Goal: Task Accomplishment & Management: Use online tool/utility

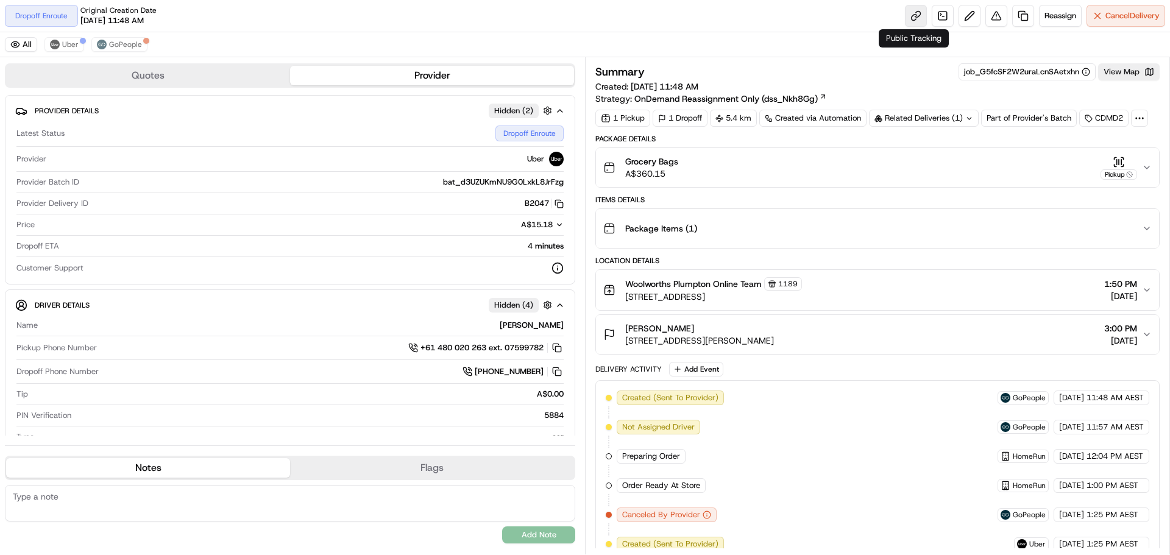
click at [905, 12] on link at bounding box center [916, 16] width 22 height 22
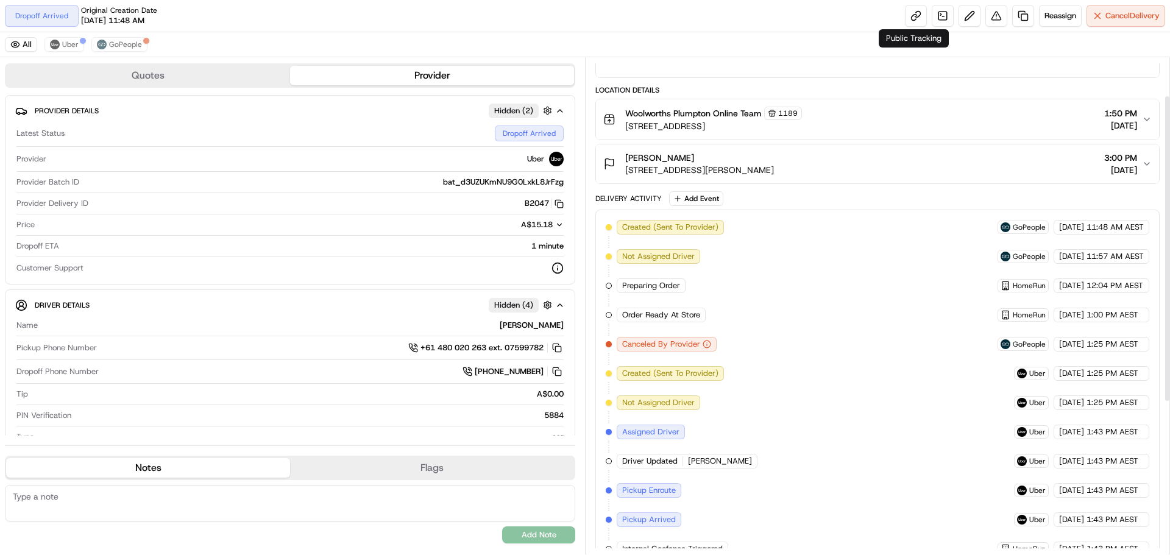
scroll to position [62, 0]
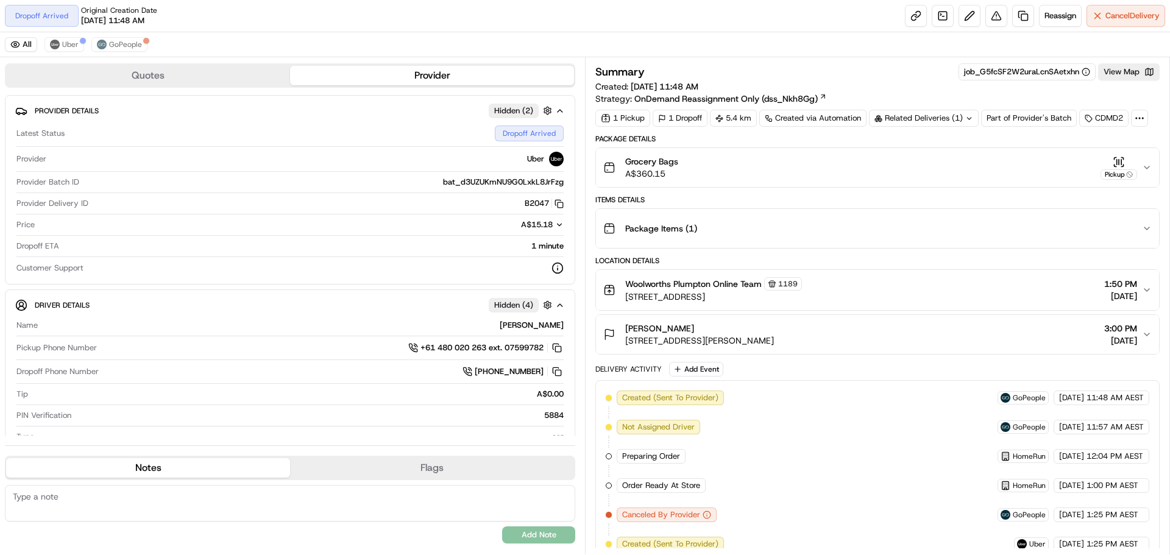
click at [901, 64] on div "Summary job_G5fcSF2W2uraLcnSAetxhn View Map" at bounding box center [877, 71] width 564 height 17
click at [1059, 21] on button "Reassign" at bounding box center [1060, 16] width 43 height 22
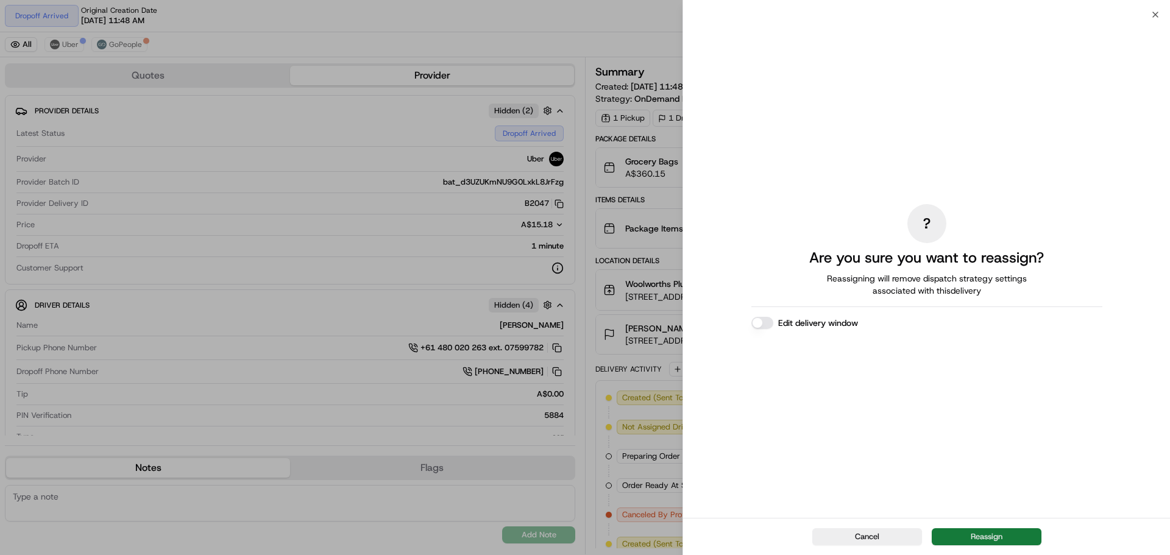
click at [966, 534] on button "Reassign" at bounding box center [987, 536] width 110 height 17
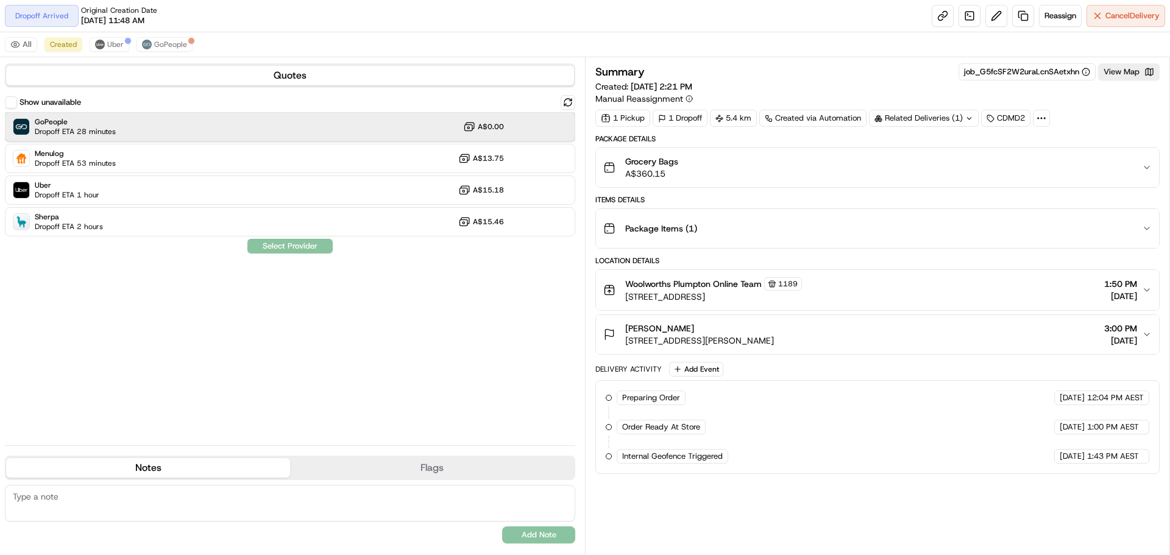
click at [246, 137] on div "GoPeople Dropoff ETA 28 minutes A$0.00" at bounding box center [290, 126] width 570 height 29
click at [299, 242] on button "Assign Provider" at bounding box center [290, 246] width 87 height 15
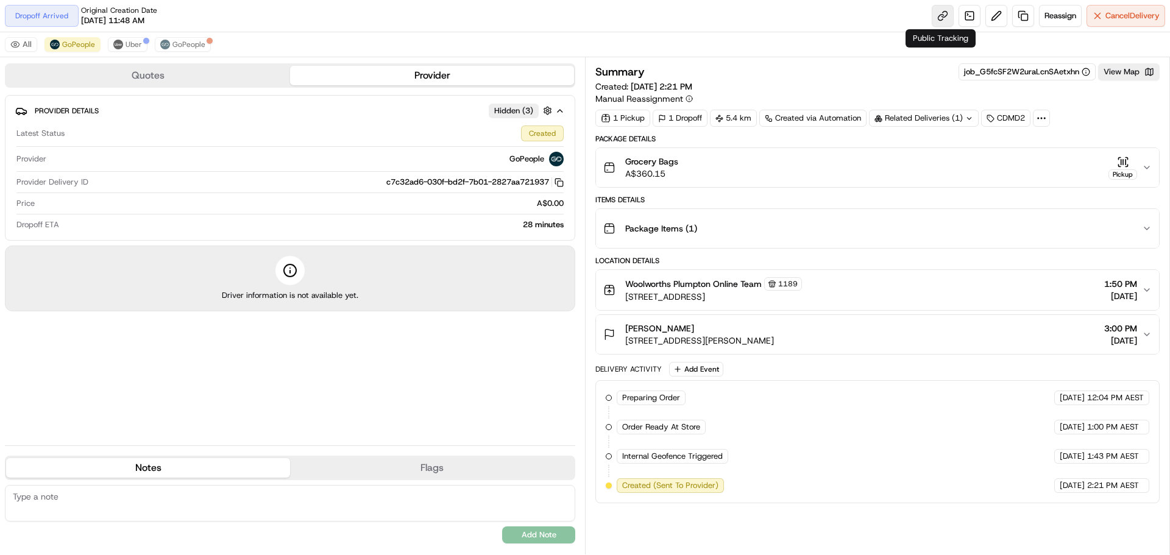
click at [944, 11] on link at bounding box center [943, 16] width 22 height 22
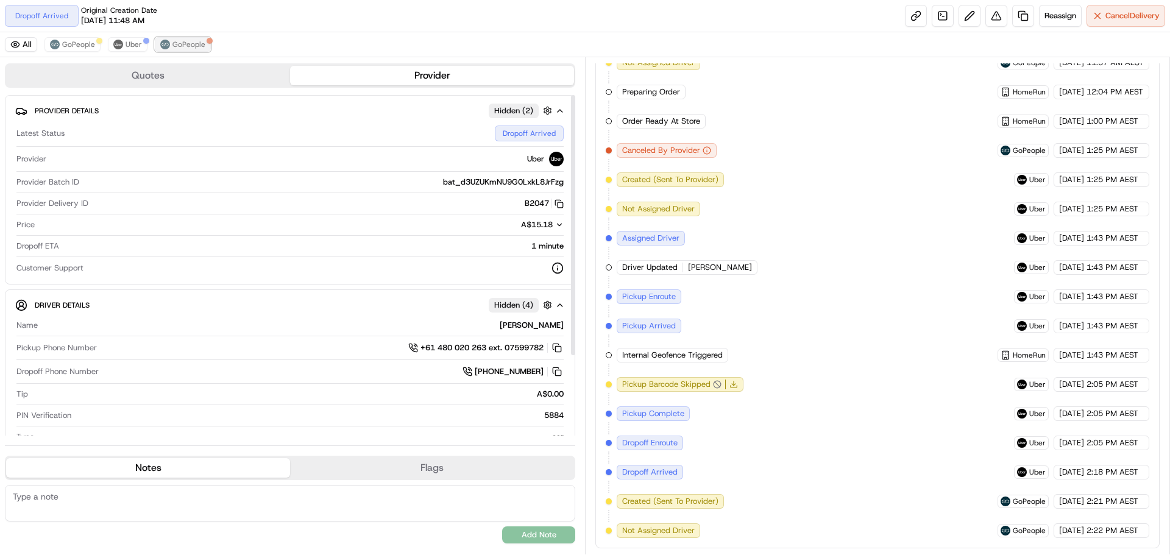
click at [173, 44] on span "GoPeople" at bounding box center [188, 45] width 33 height 10
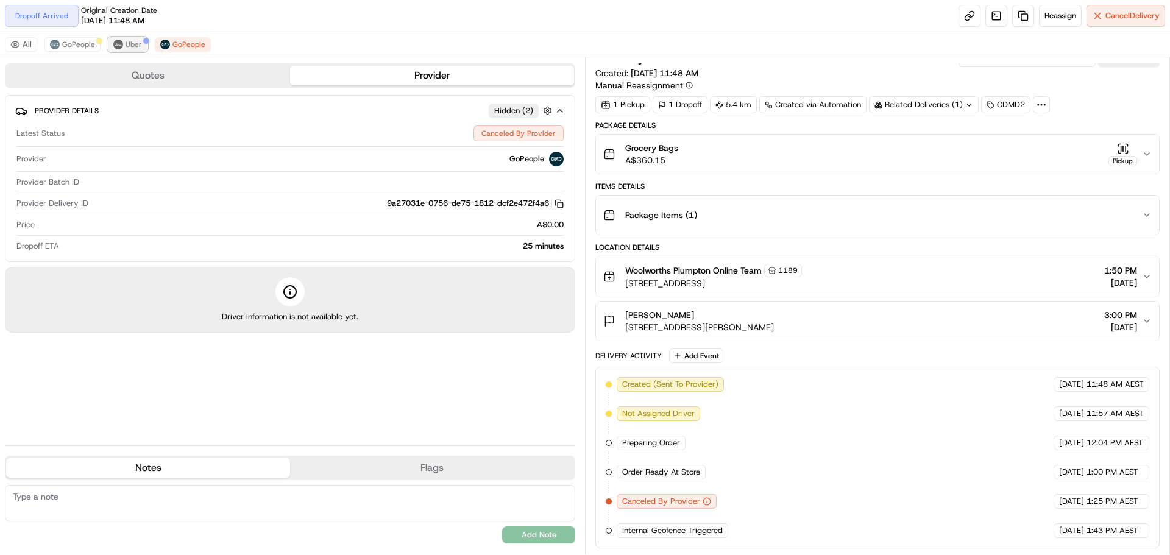
click at [122, 51] on button "Uber" at bounding box center [128, 44] width 40 height 15
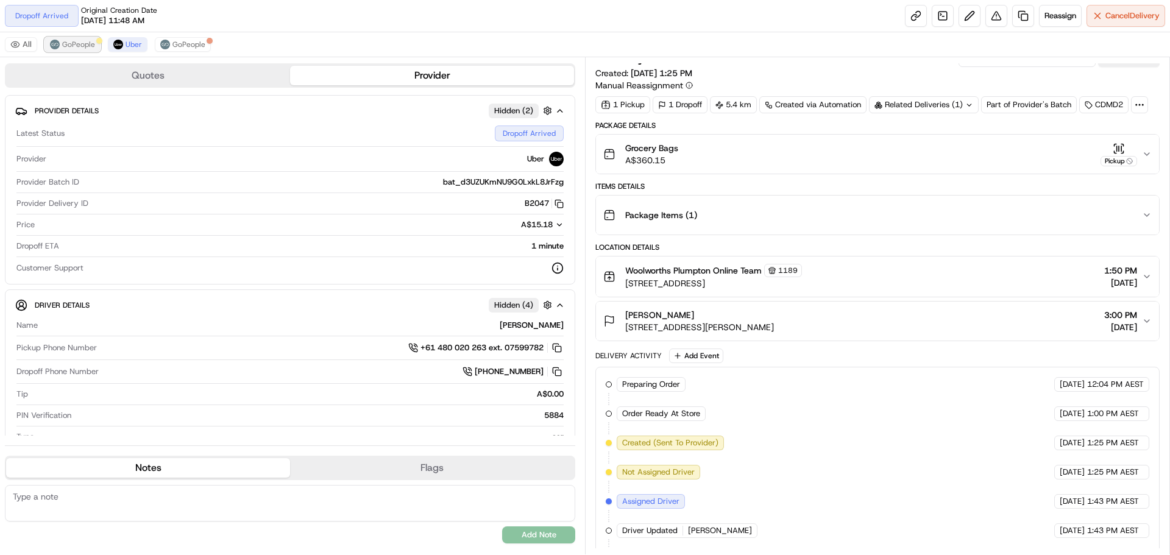
click at [87, 41] on span "GoPeople" at bounding box center [78, 45] width 33 height 10
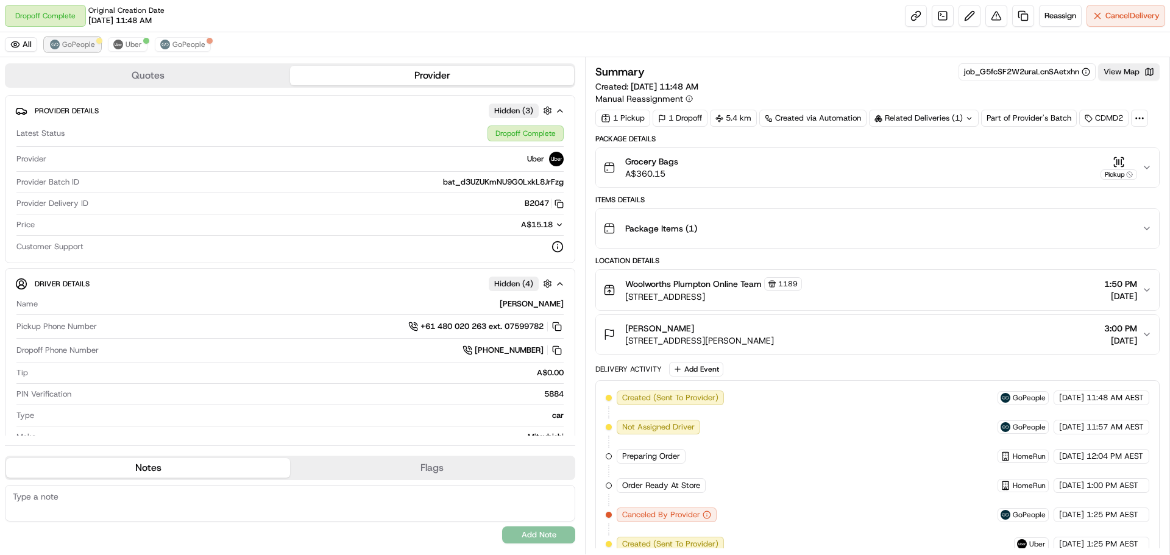
click at [79, 37] on button "GoPeople" at bounding box center [72, 44] width 56 height 15
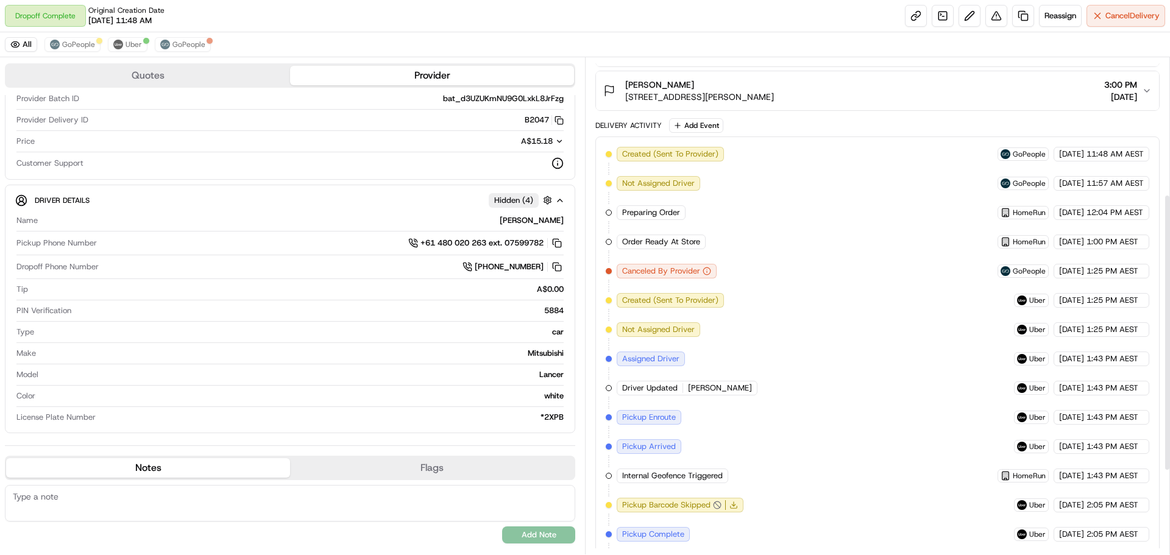
scroll to position [394, 0]
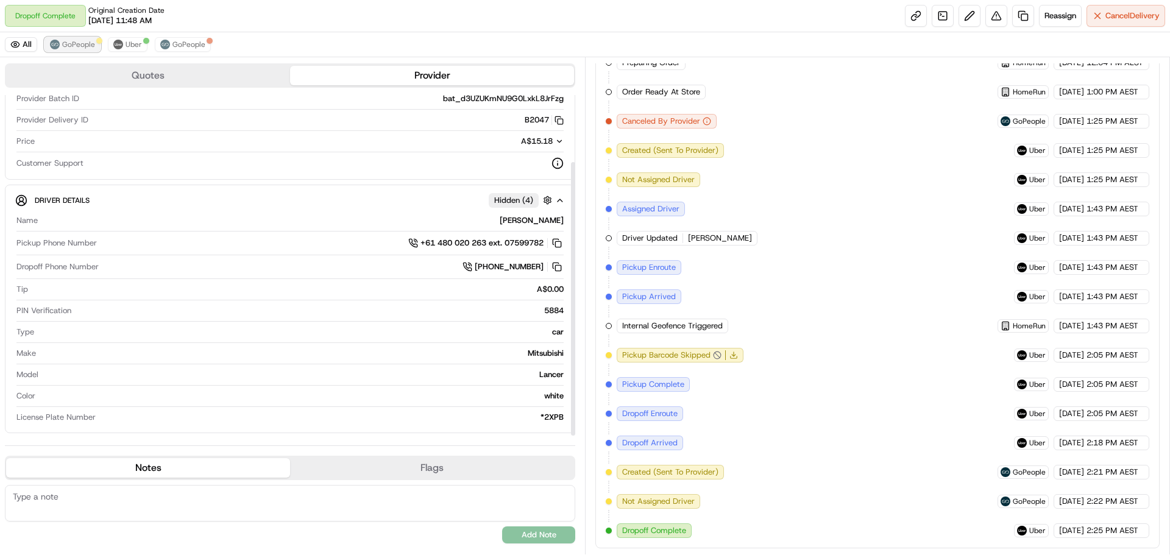
click at [84, 42] on span "GoPeople" at bounding box center [78, 45] width 33 height 10
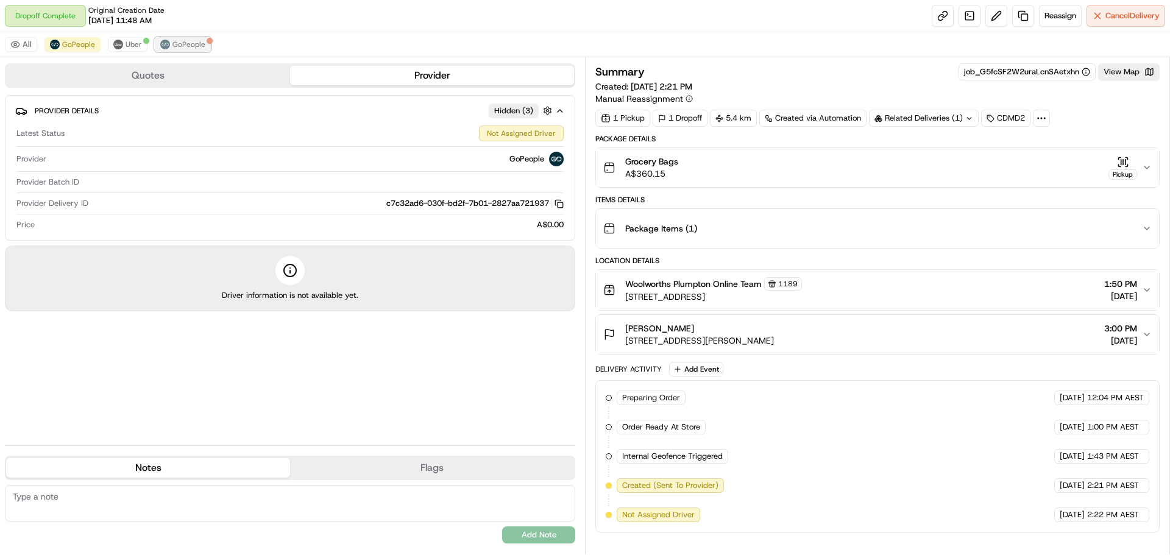
click at [168, 41] on button "GoPeople" at bounding box center [183, 44] width 56 height 15
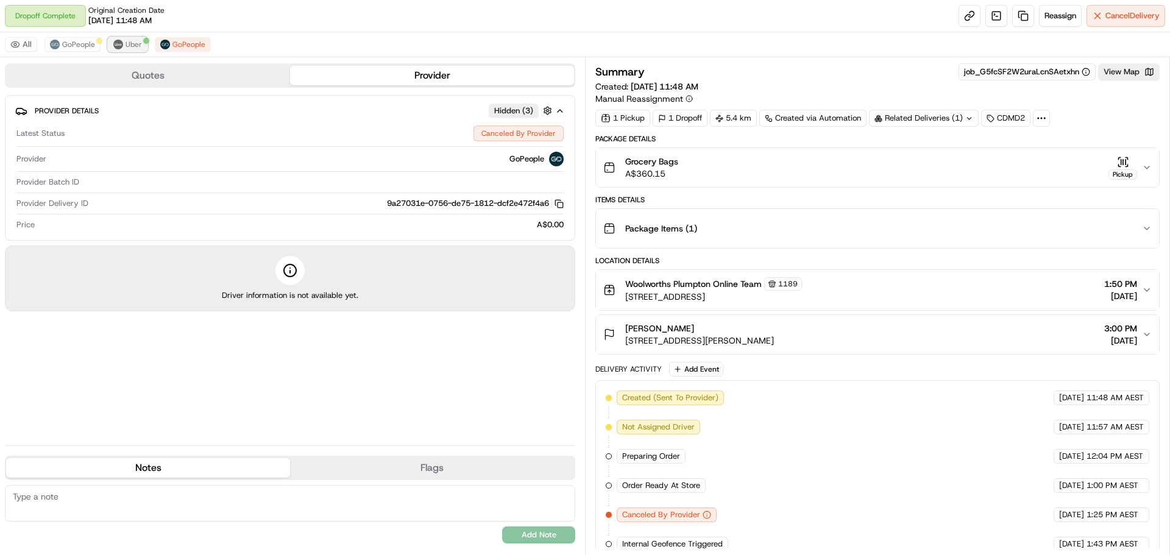
click at [119, 41] on img at bounding box center [118, 45] width 10 height 10
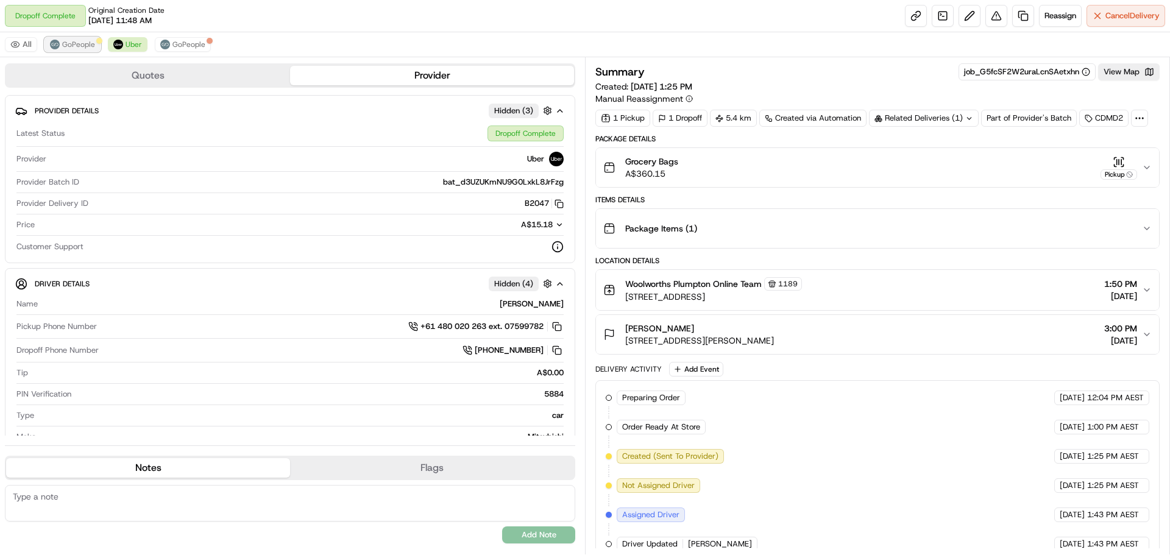
click at [79, 37] on button "GoPeople" at bounding box center [72, 44] width 56 height 15
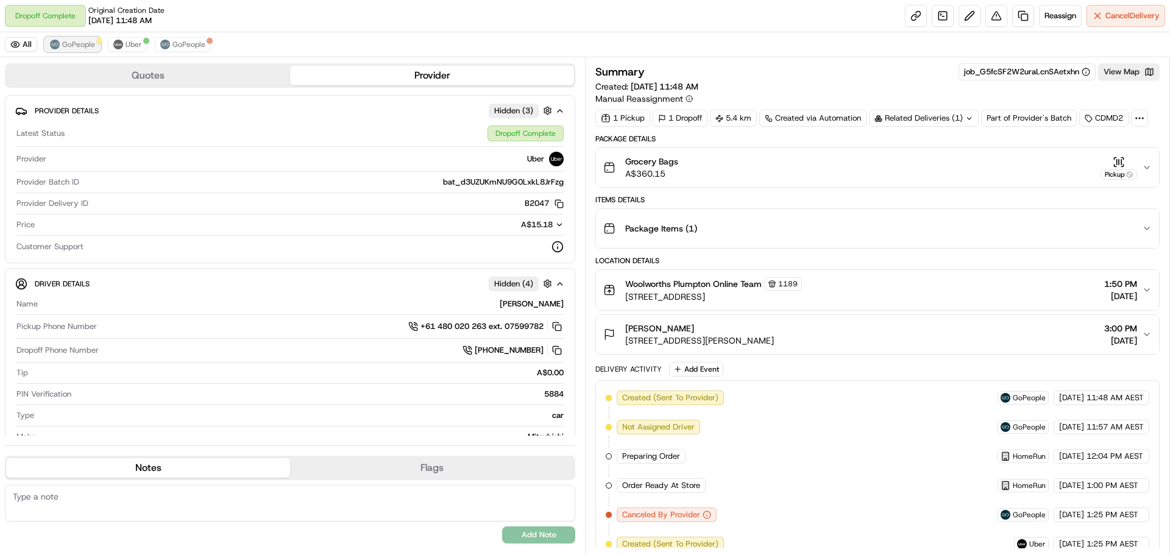
click at [68, 47] on span "GoPeople" at bounding box center [78, 45] width 33 height 10
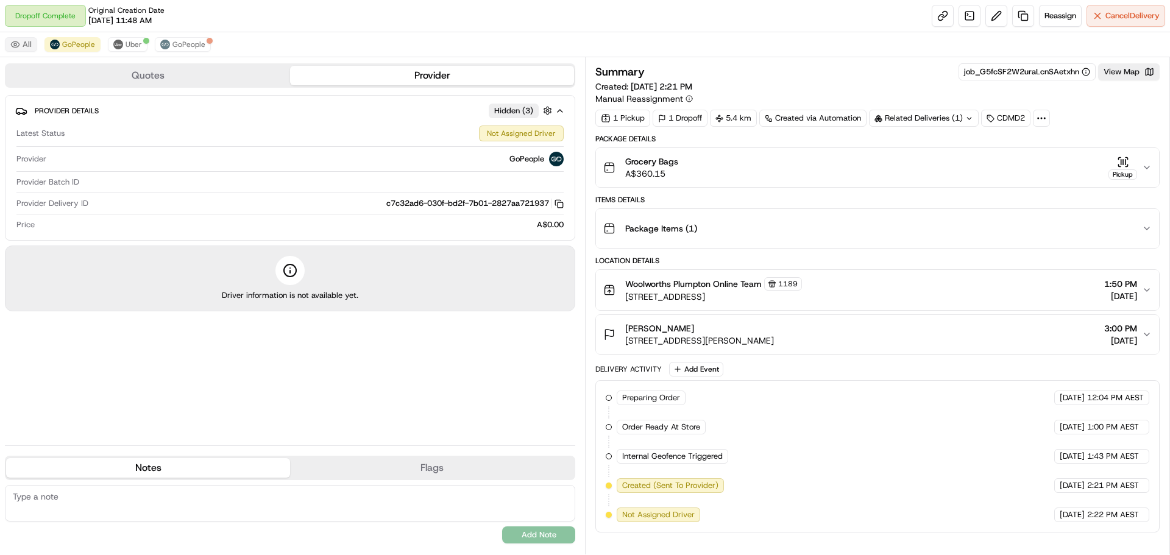
click at [15, 44] on button "All" at bounding box center [21, 44] width 32 height 15
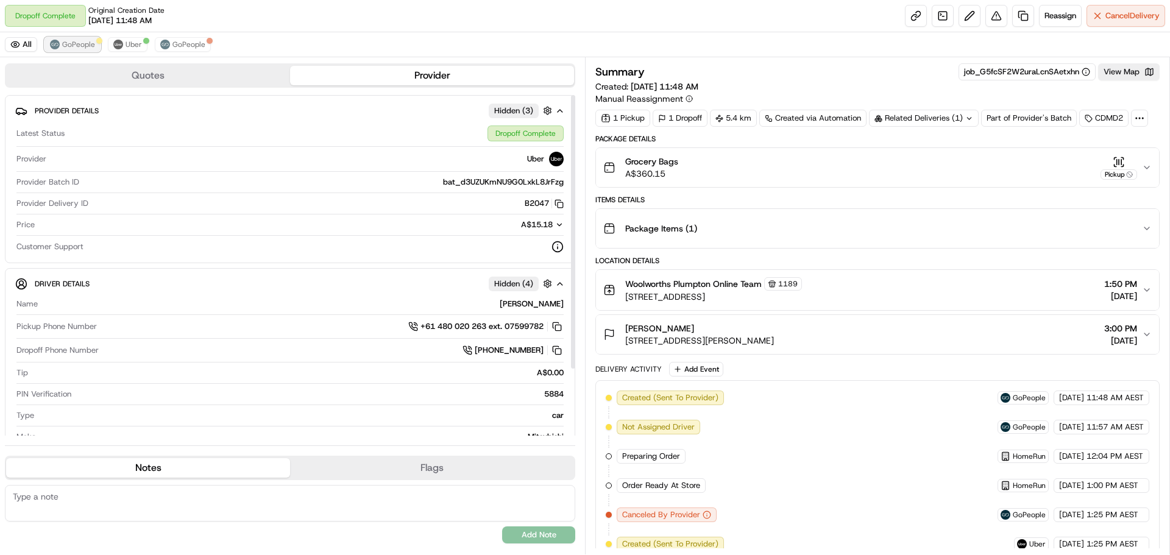
click at [71, 48] on span "GoPeople" at bounding box center [78, 45] width 33 height 10
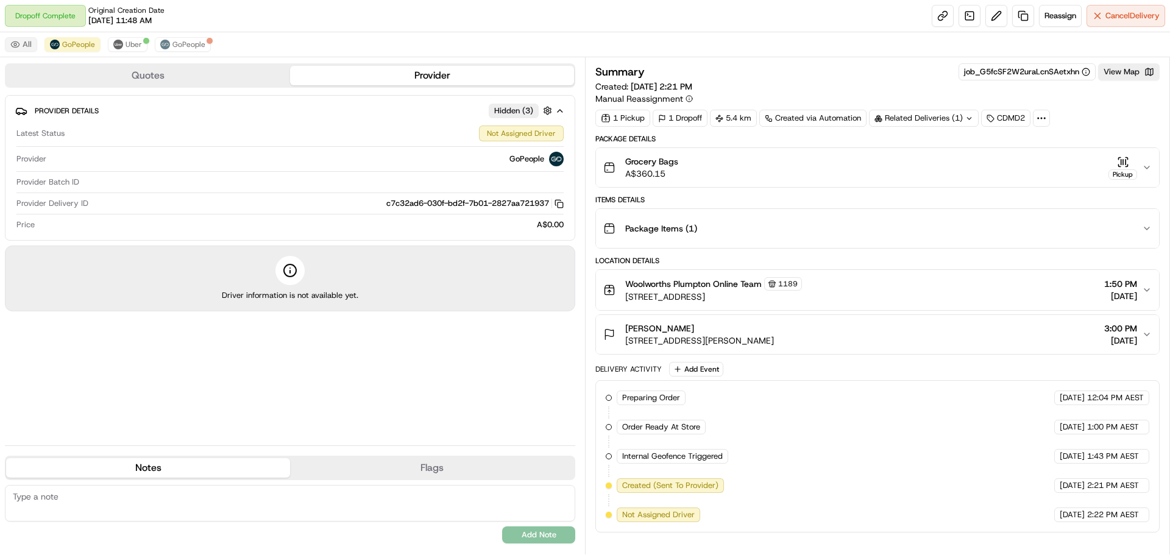
click at [27, 47] on button "All" at bounding box center [21, 44] width 32 height 15
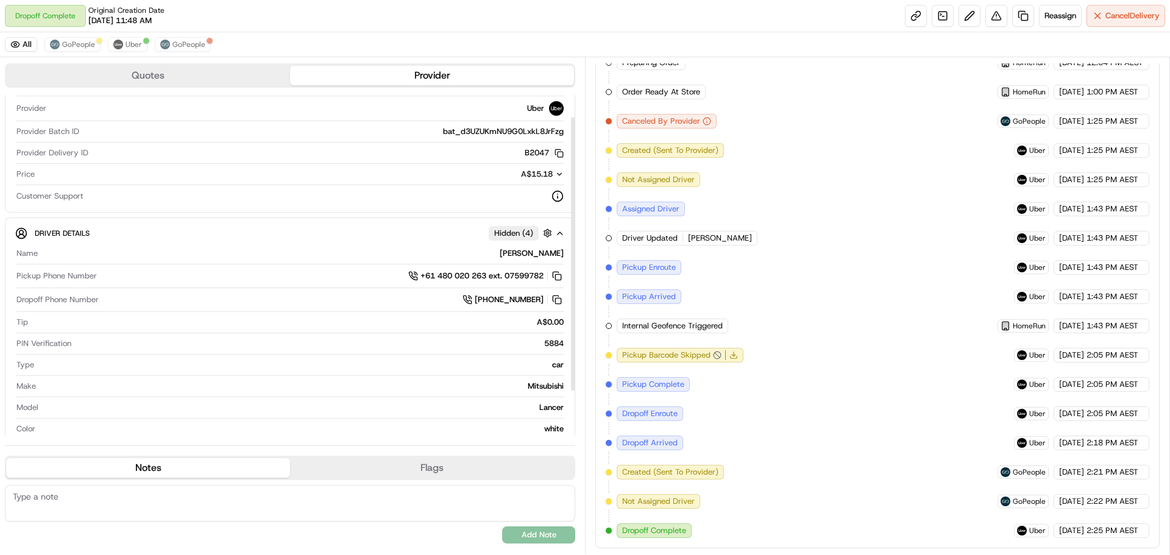
scroll to position [83, 0]
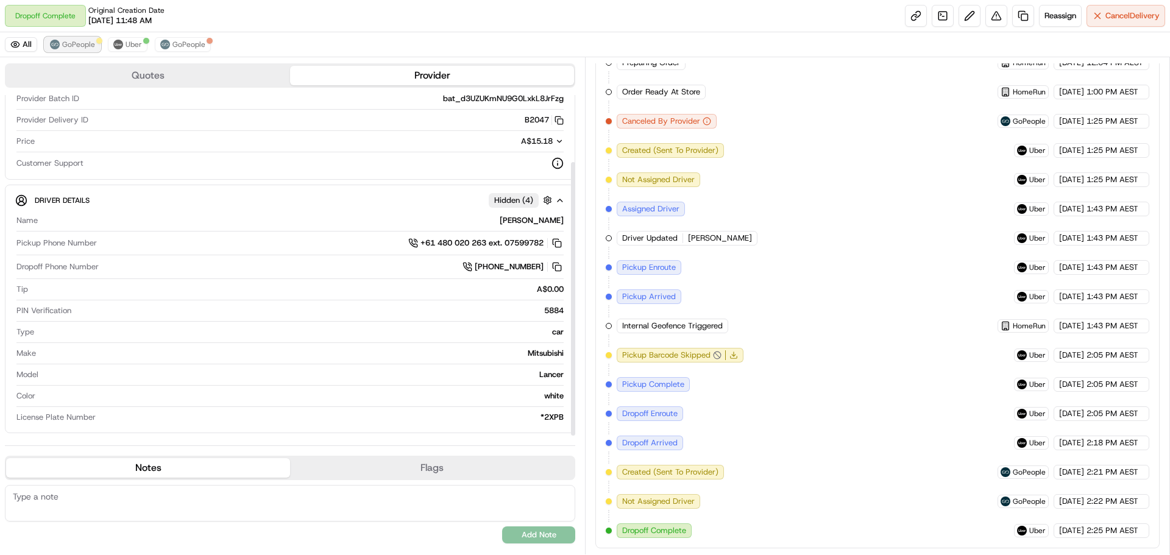
click at [79, 41] on span "GoPeople" at bounding box center [78, 45] width 33 height 10
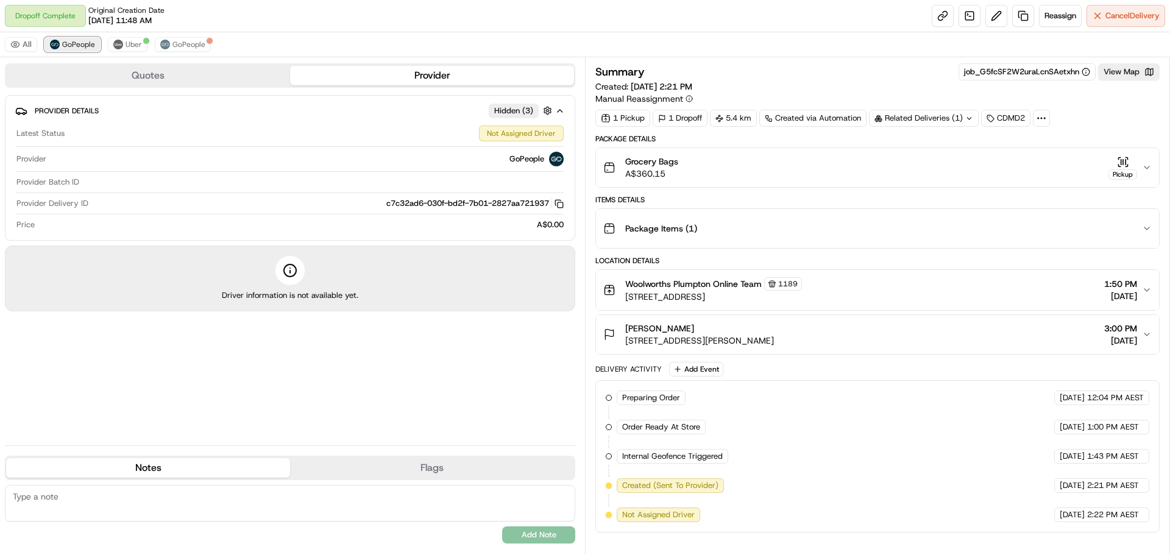
scroll to position [0, 0]
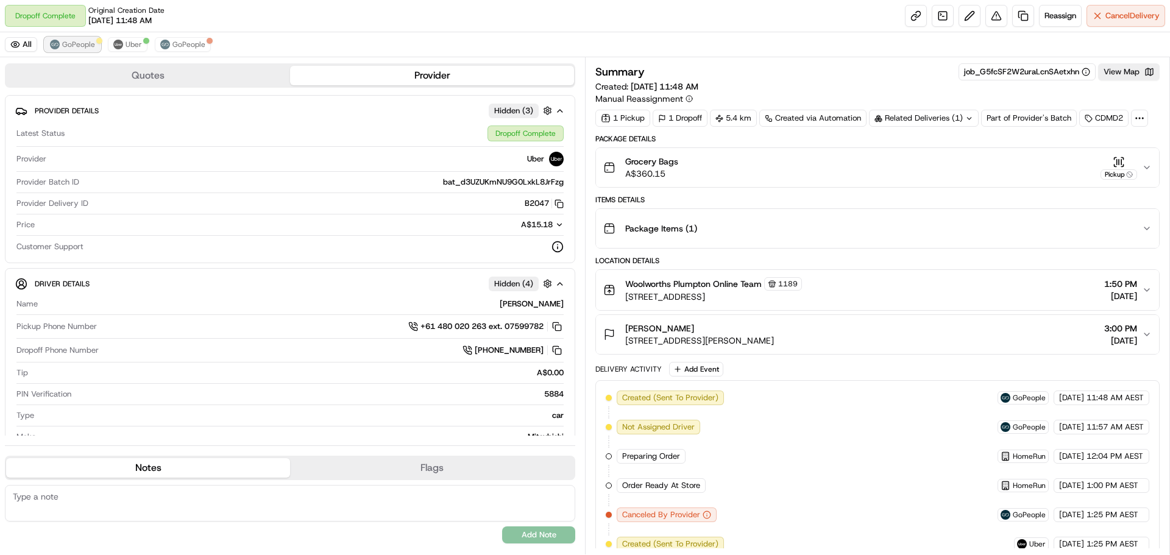
click at [77, 40] on span "GoPeople" at bounding box center [78, 45] width 33 height 10
click at [64, 43] on span "GoPeople" at bounding box center [78, 45] width 33 height 10
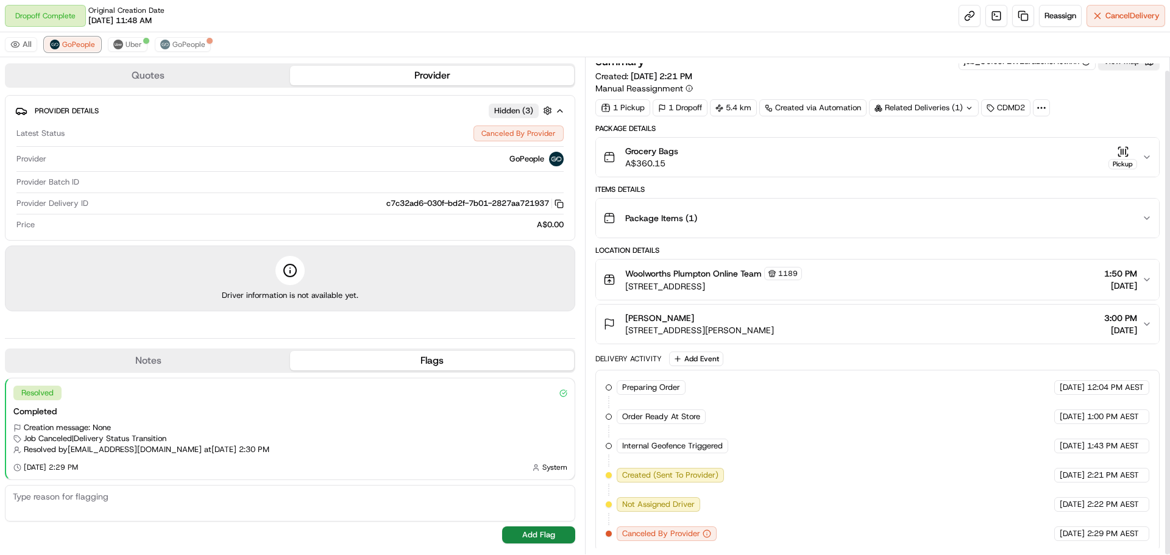
scroll to position [13, 0]
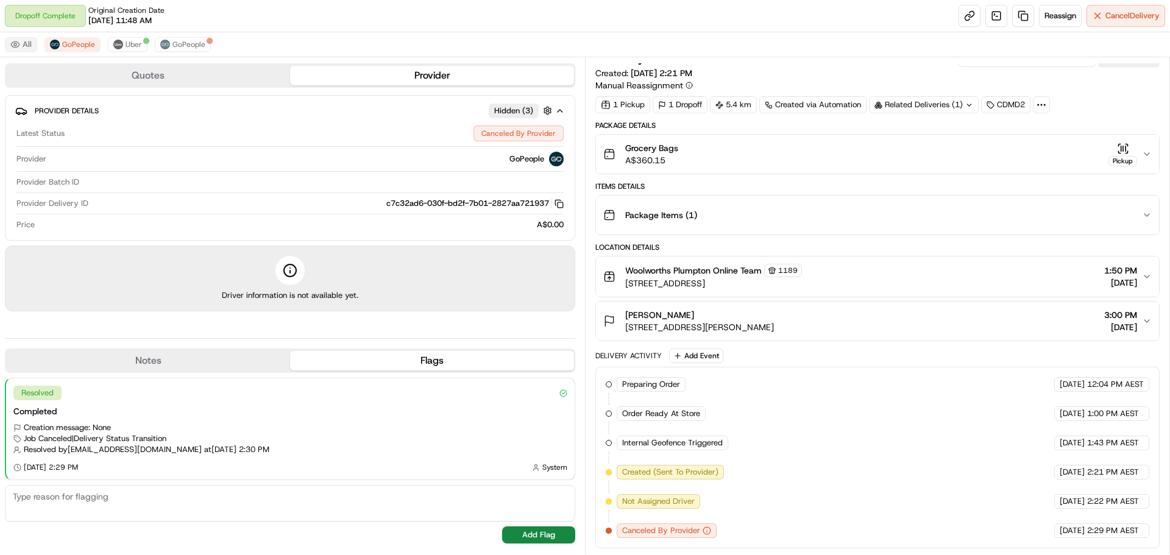
click at [24, 43] on button "All" at bounding box center [21, 44] width 32 height 15
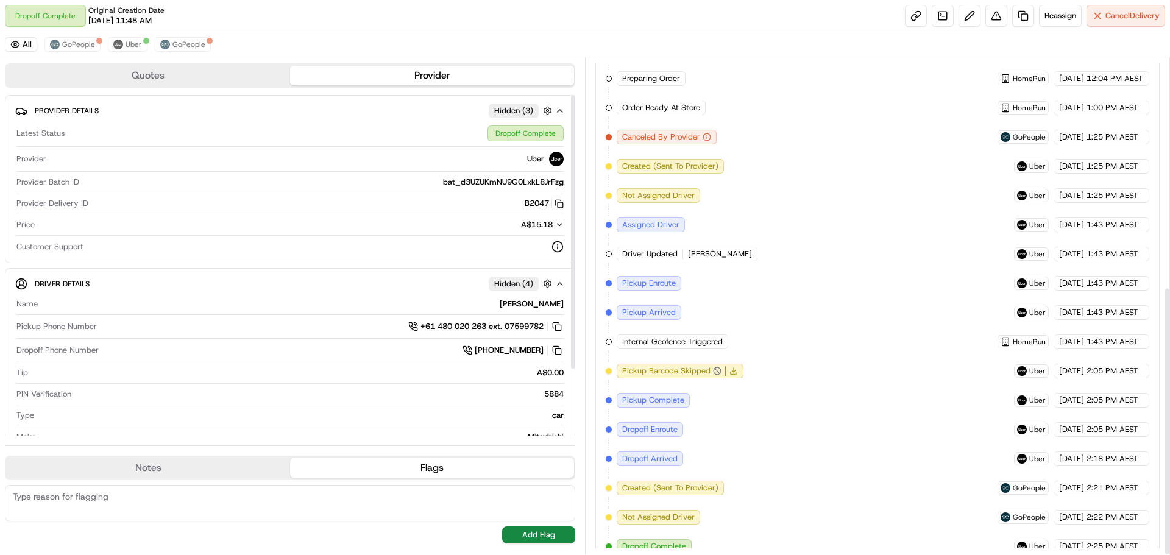
scroll to position [423, 0]
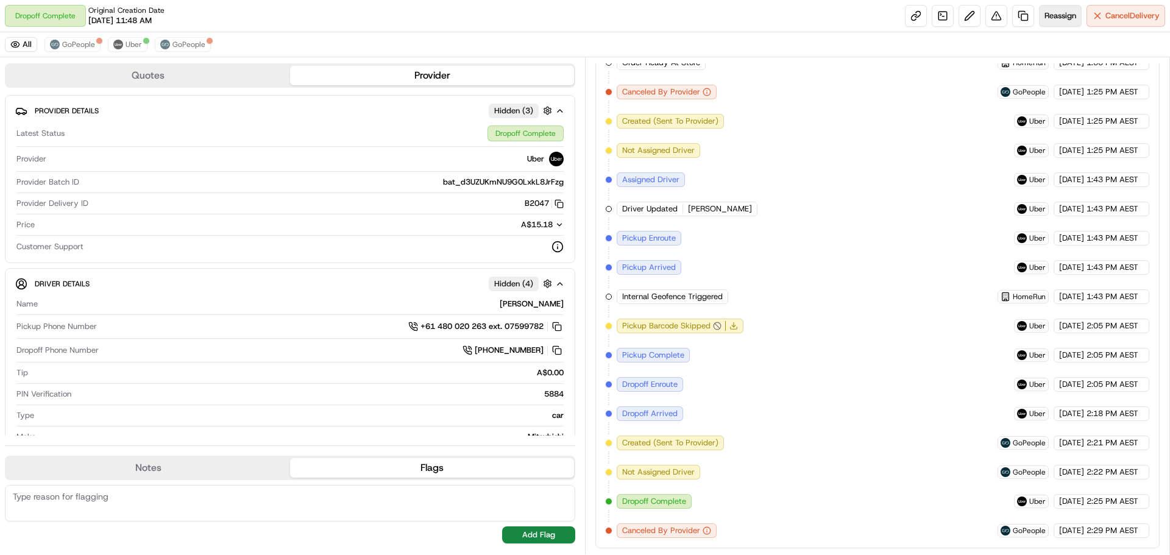
click at [1065, 13] on span "Reassign" at bounding box center [1060, 15] width 32 height 11
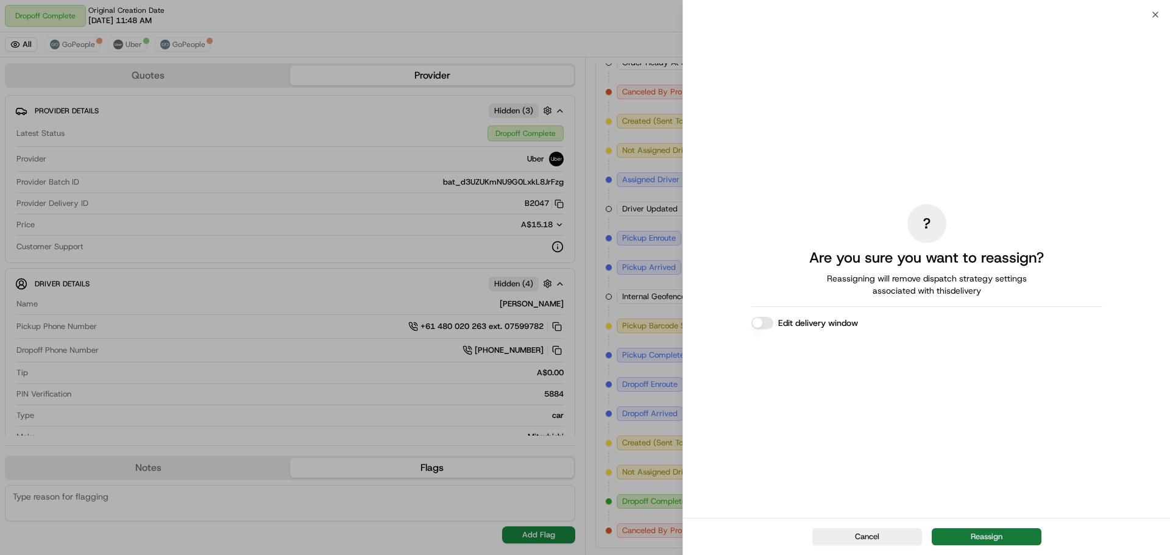
click at [987, 537] on button "Reassign" at bounding box center [987, 536] width 110 height 17
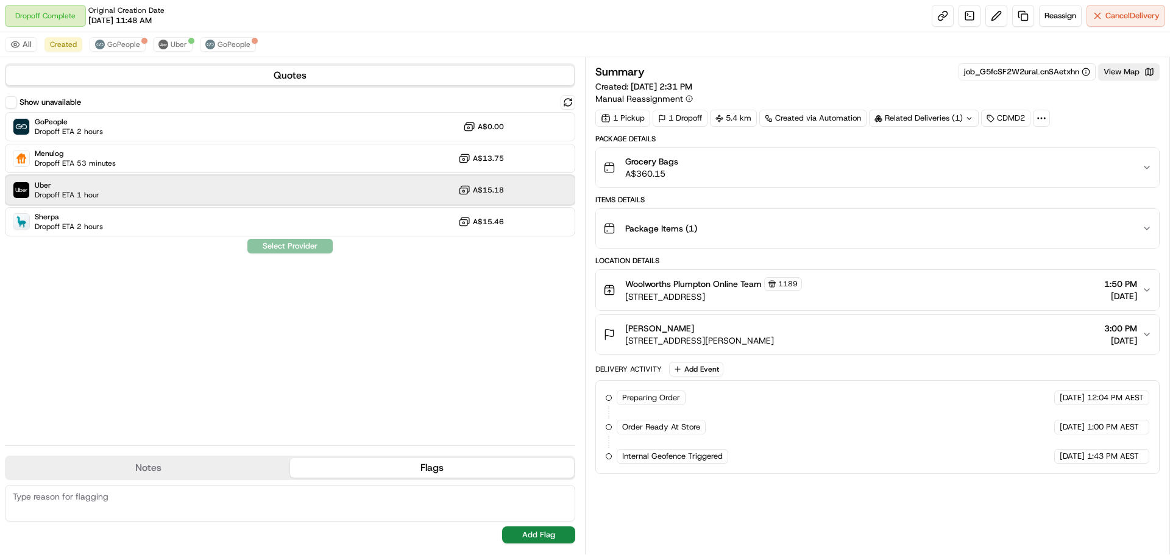
click at [243, 193] on div "Uber Dropoff ETA 1 hour A$15.18" at bounding box center [290, 190] width 570 height 29
click at [296, 246] on button "Assign Provider" at bounding box center [290, 246] width 87 height 15
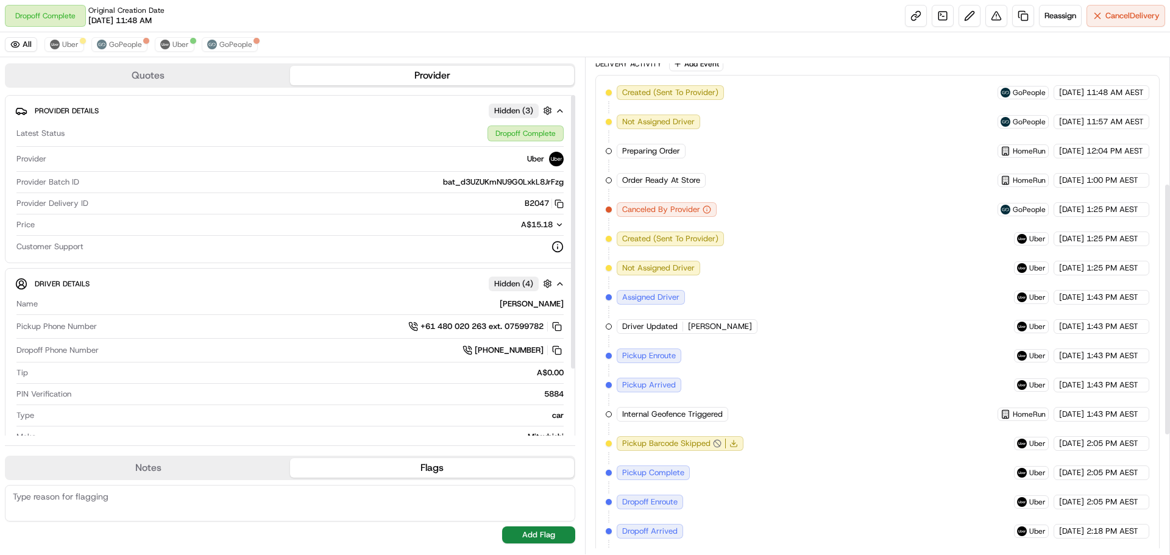
scroll to position [481, 0]
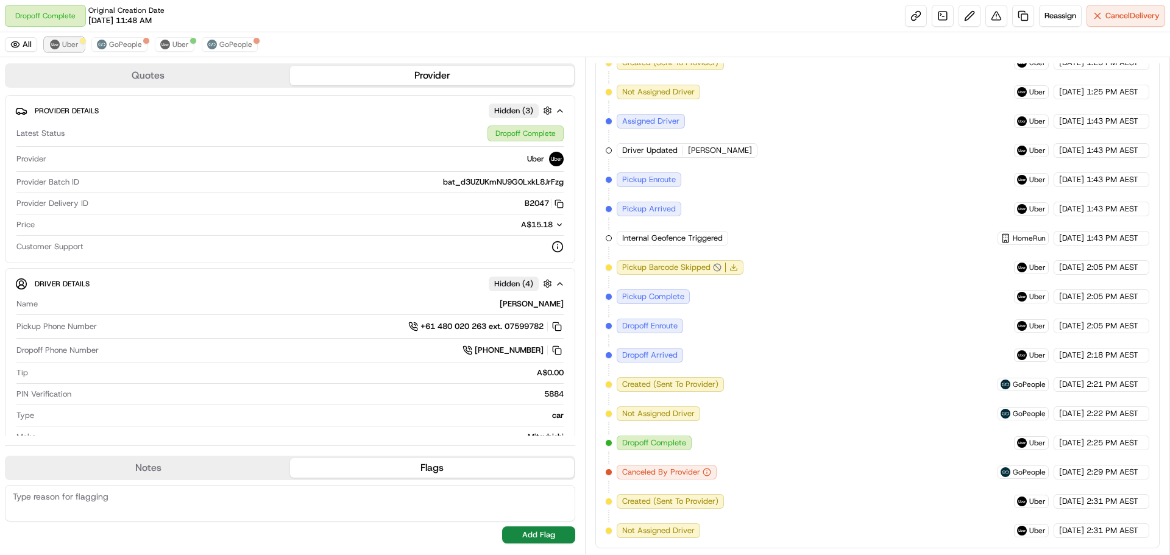
click at [69, 41] on span "Uber" at bounding box center [70, 45] width 16 height 10
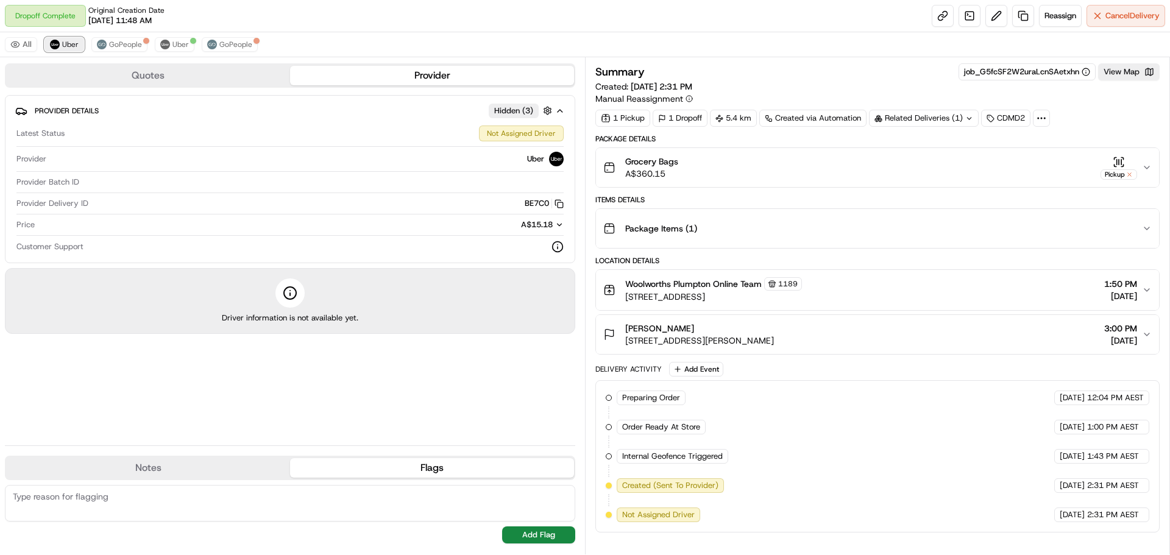
scroll to position [0, 0]
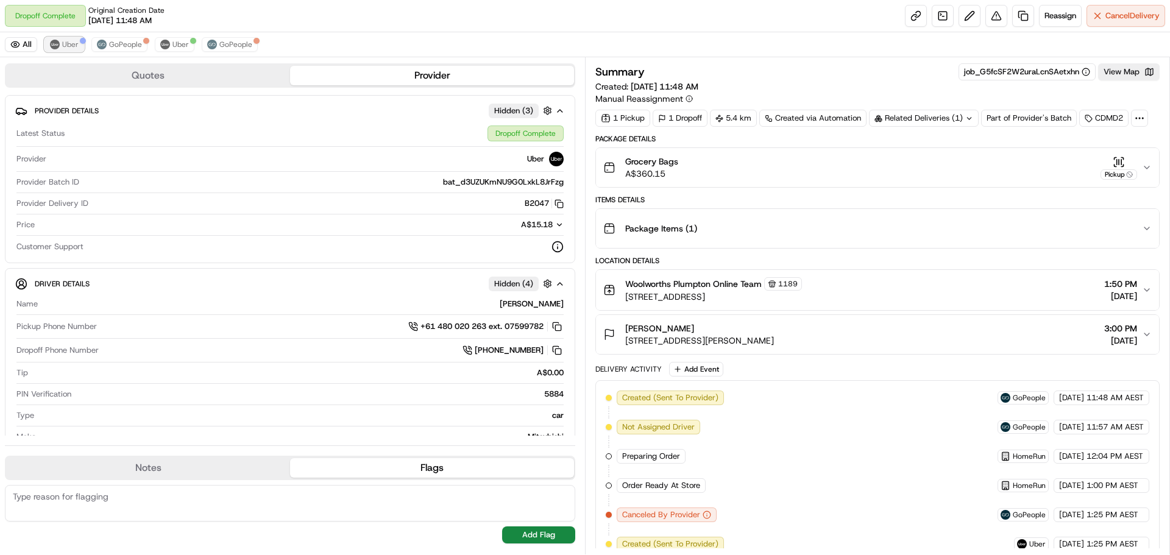
click at [66, 44] on span "Uber" at bounding box center [70, 45] width 16 height 10
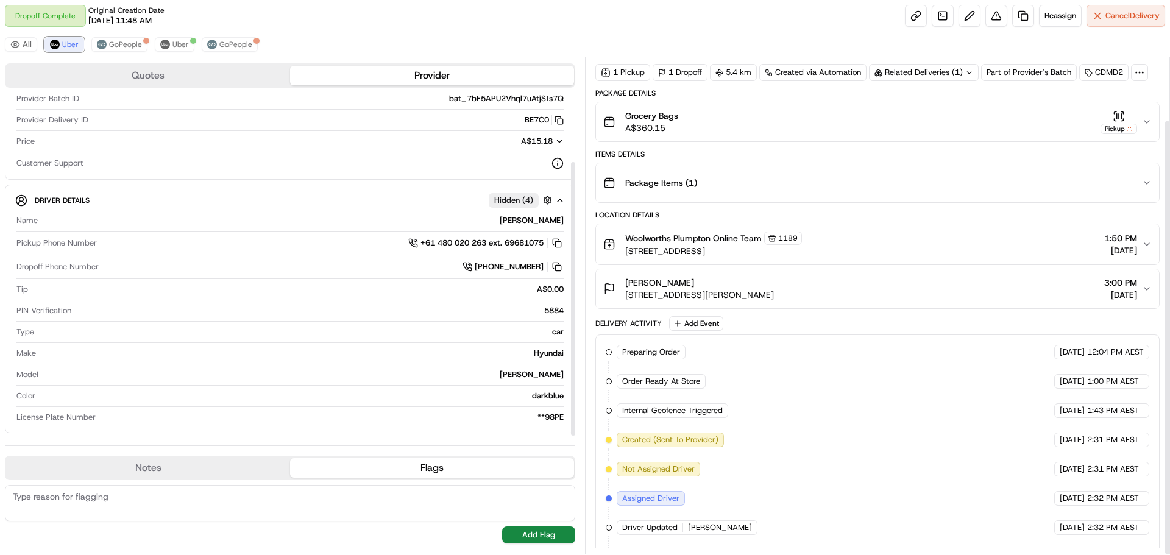
scroll to position [72, 0]
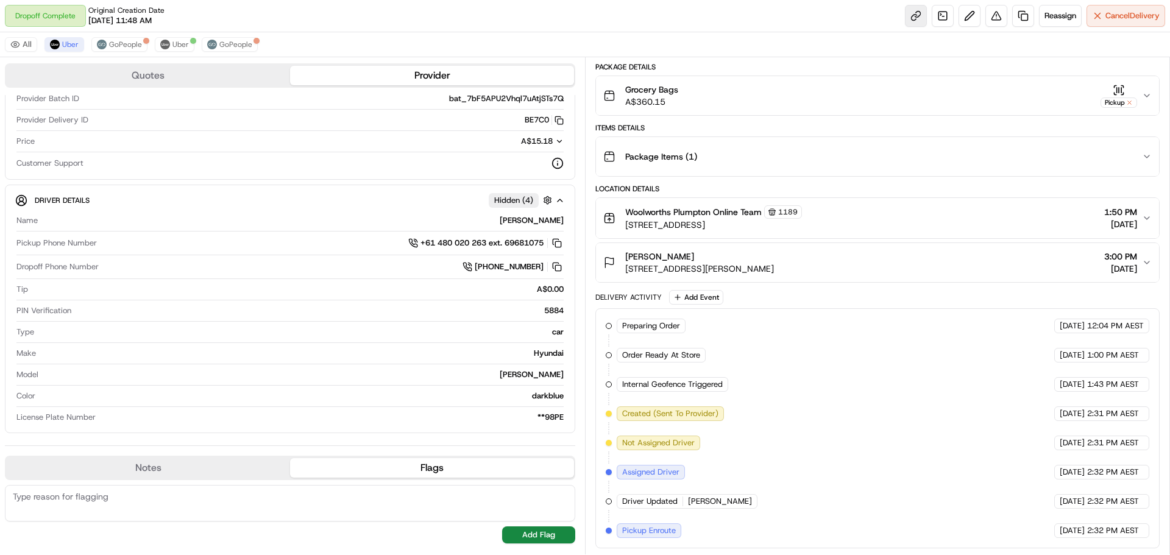
click at [923, 10] on link at bounding box center [916, 16] width 22 height 22
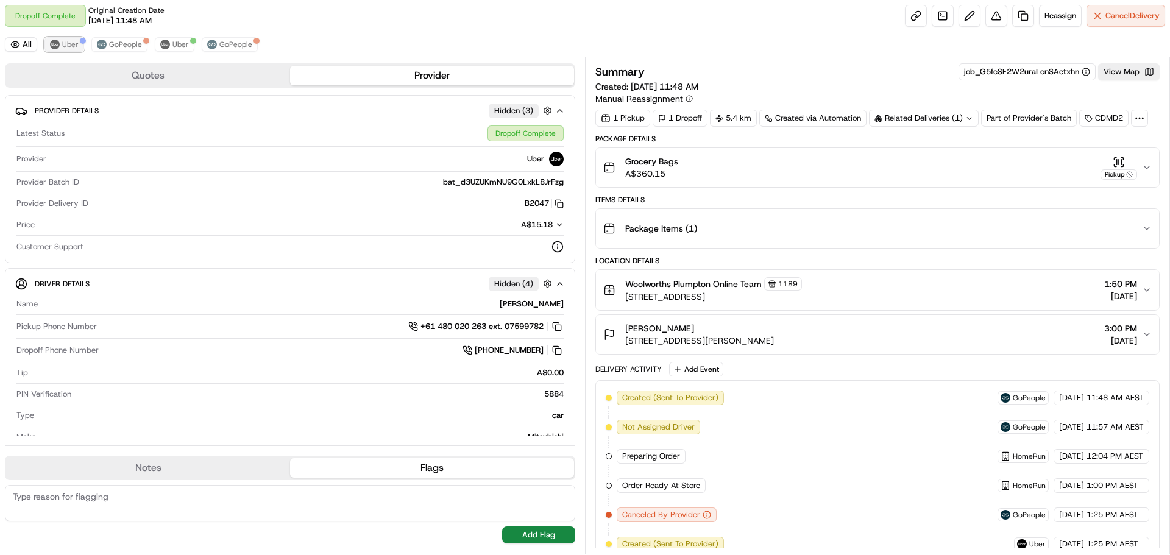
click at [62, 43] on span "Uber" at bounding box center [70, 45] width 16 height 10
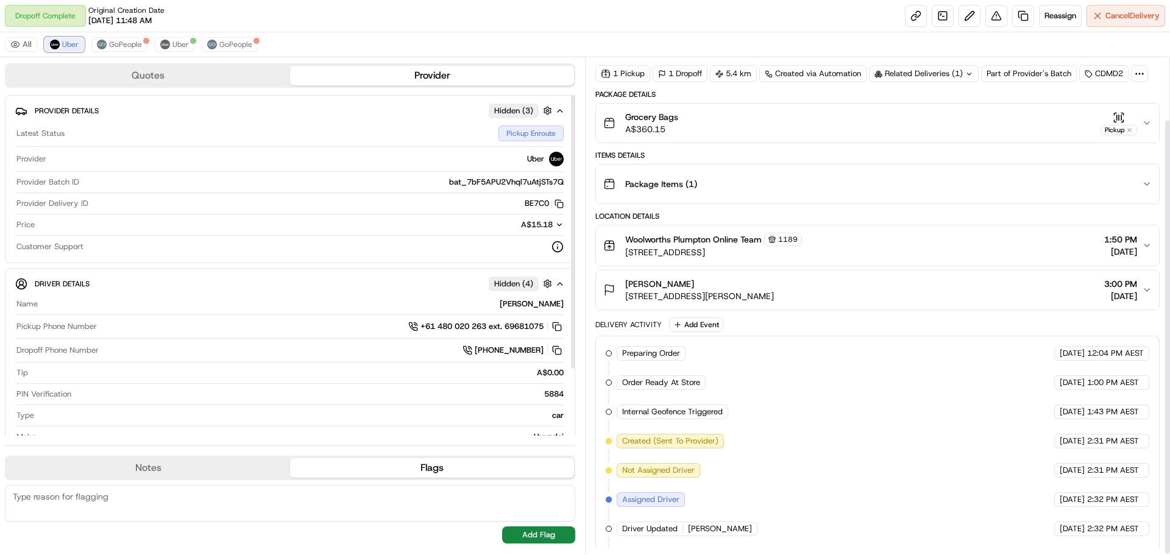
scroll to position [72, 0]
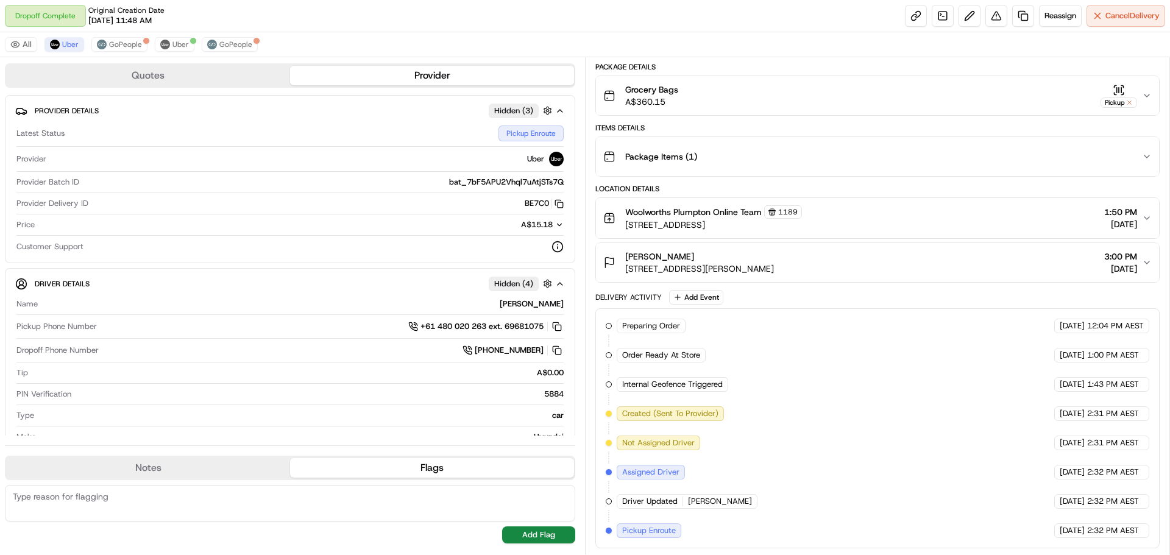
click at [1149, 102] on button "Grocery Bags A$360.15 Pickup" at bounding box center [877, 95] width 563 height 39
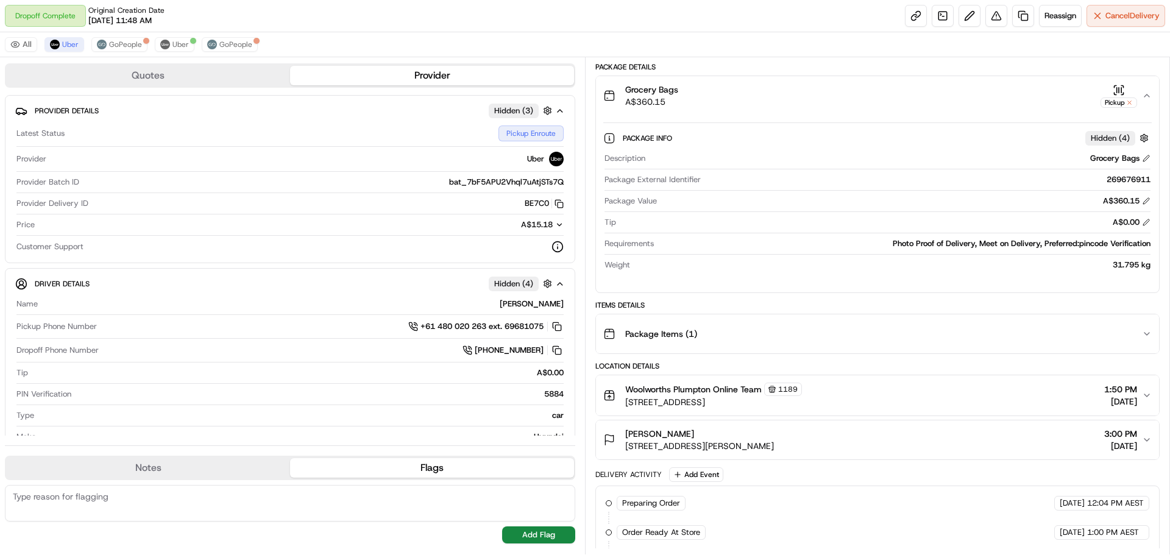
click at [1149, 102] on button "Grocery Bags A$360.15 Pickup" at bounding box center [877, 95] width 563 height 39
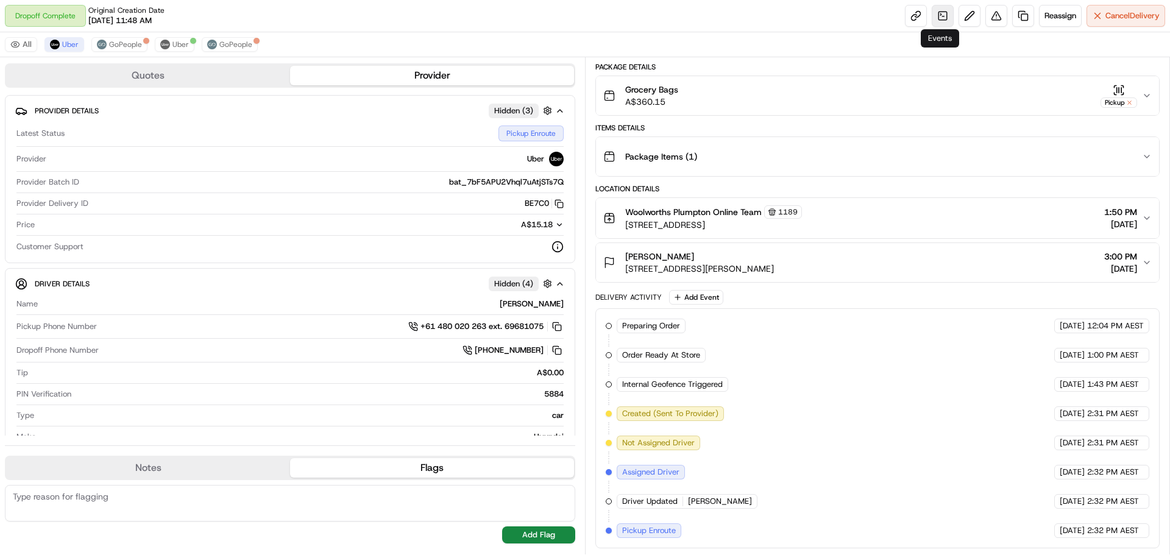
click at [937, 16] on link at bounding box center [943, 16] width 22 height 22
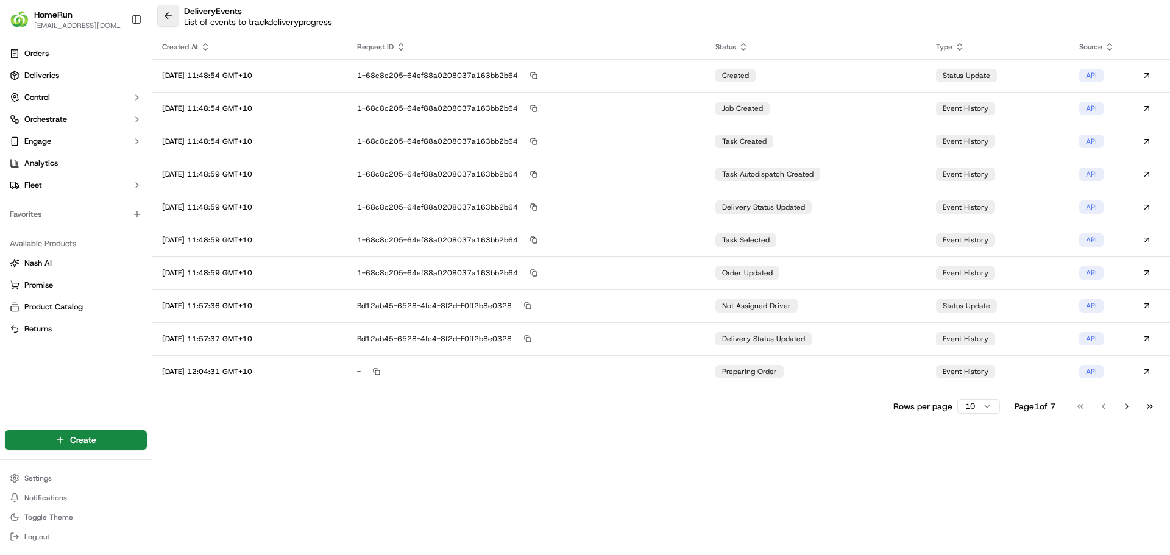
click at [168, 13] on button at bounding box center [168, 16] width 22 height 22
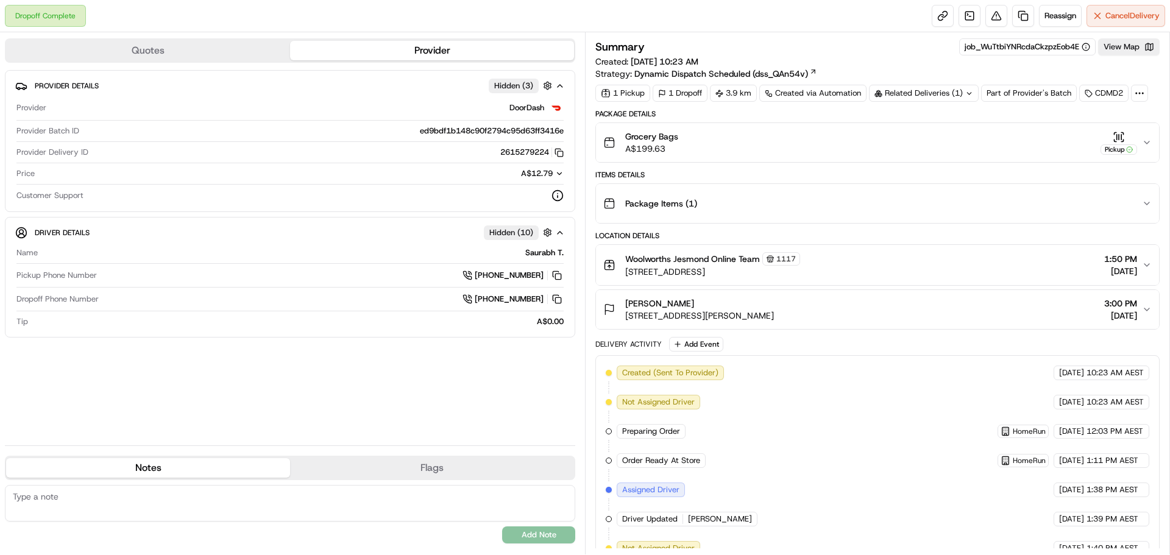
click at [1151, 141] on icon "button" at bounding box center [1147, 143] width 10 height 10
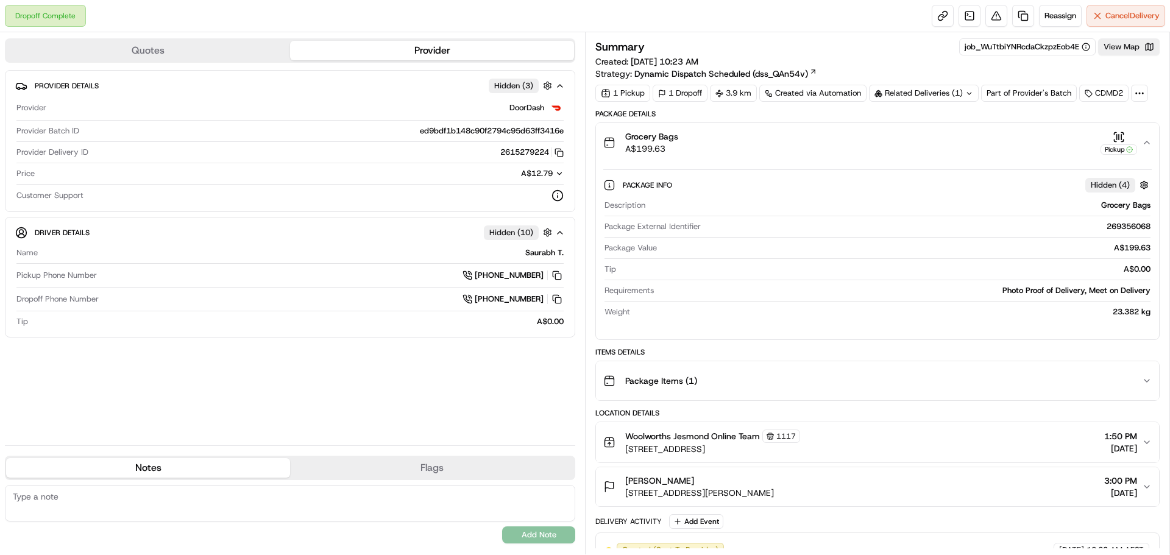
click at [1151, 141] on icon "button" at bounding box center [1147, 143] width 10 height 10
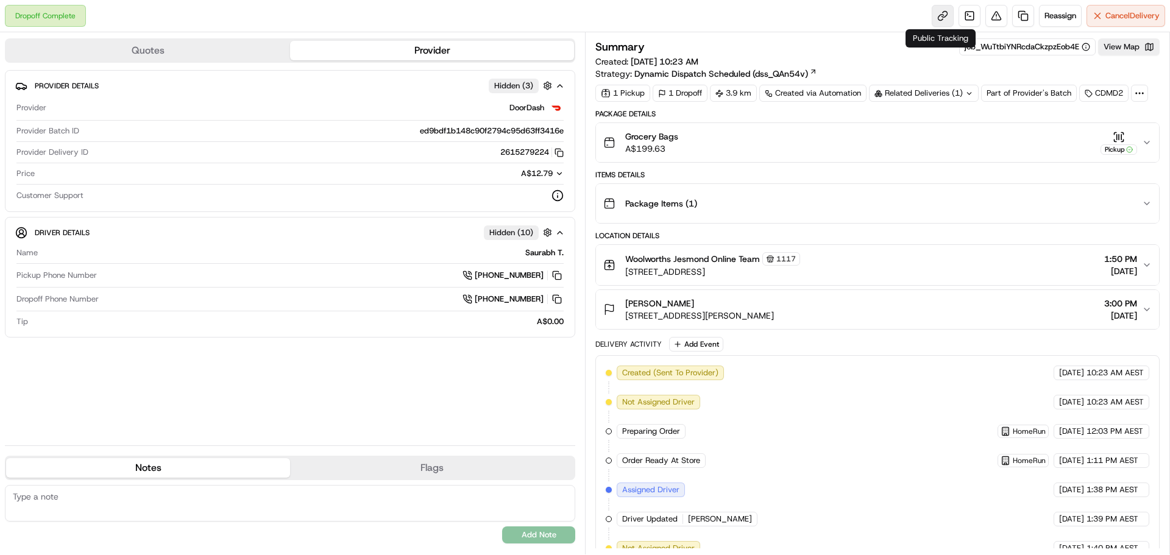
click at [936, 18] on link at bounding box center [943, 16] width 22 height 22
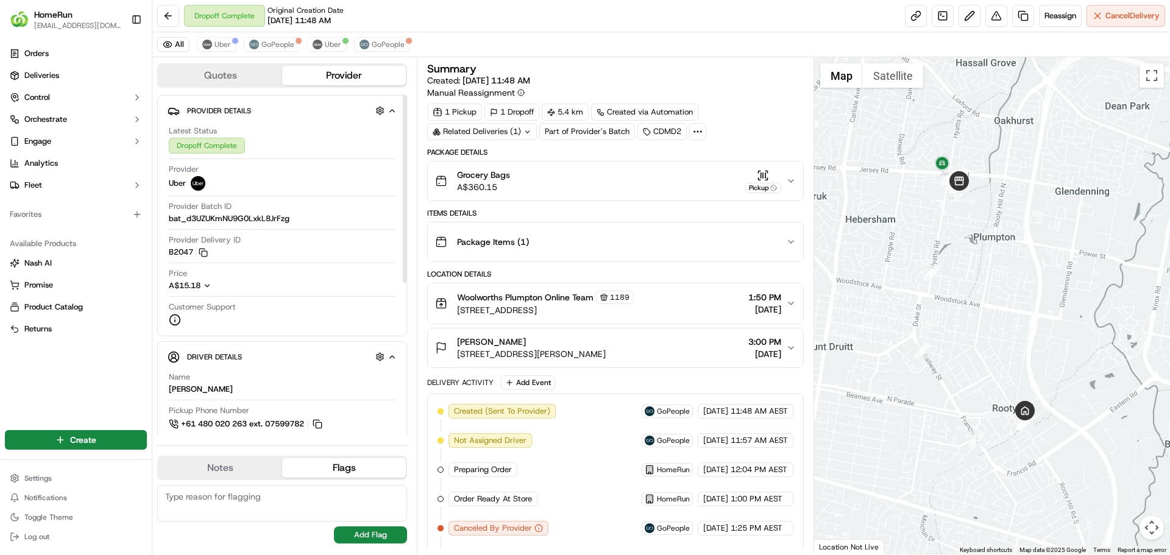
click at [224, 34] on div "All Uber GoPeople Uber GoPeople" at bounding box center [661, 44] width 1018 height 25
click at [220, 41] on span "Uber" at bounding box center [223, 45] width 16 height 10
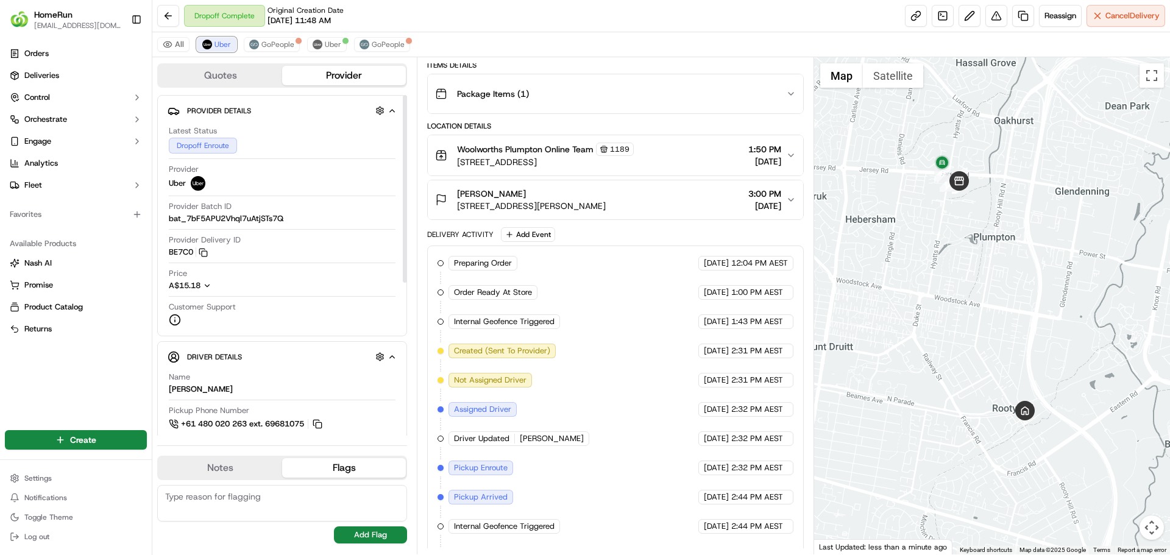
scroll to position [232, 0]
